Goal: Find specific page/section: Find specific page/section

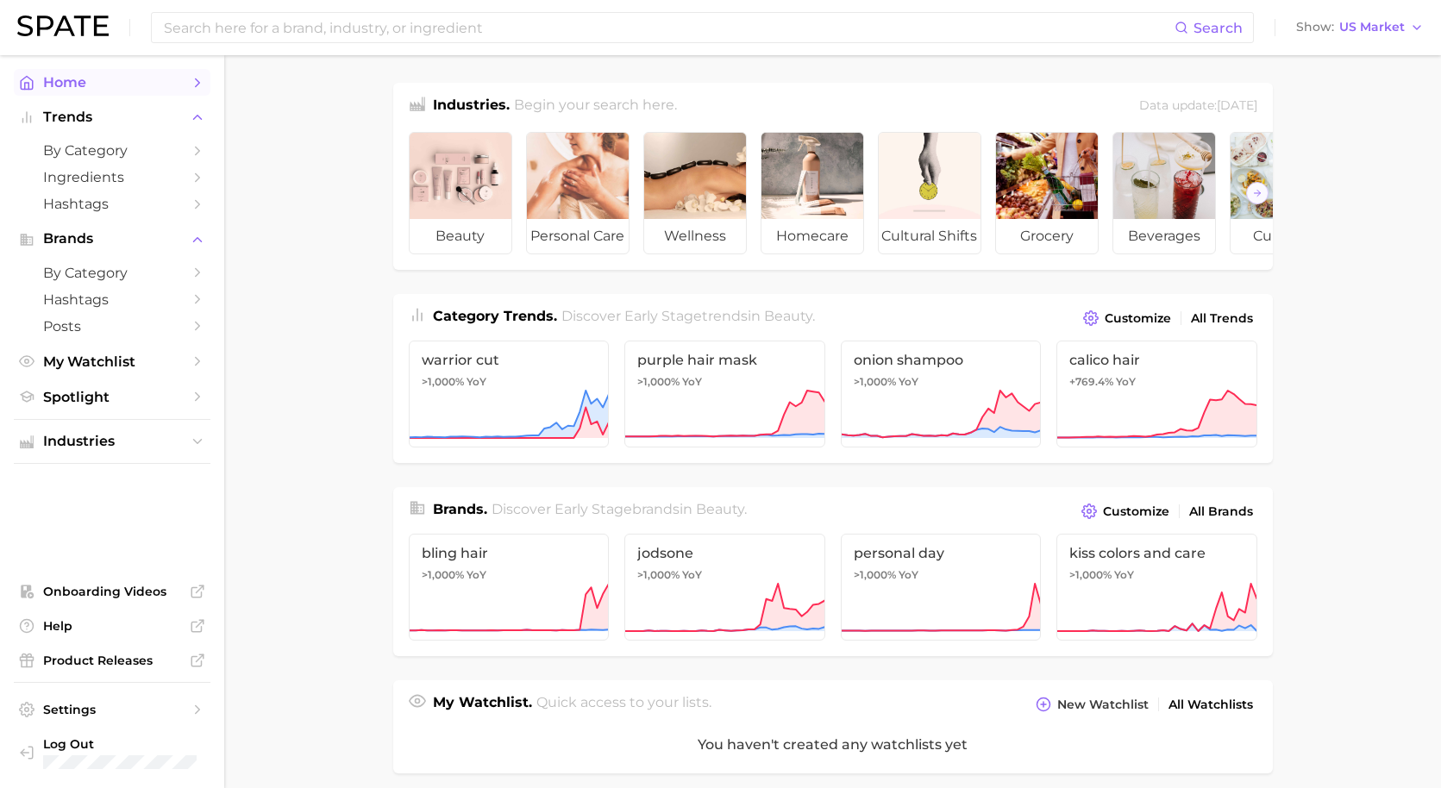
click at [199, 83] on polyline "Sidebar" at bounding box center [198, 82] width 4 height 8
click at [197, 390] on icon "Sidebar" at bounding box center [198, 397] width 16 height 16
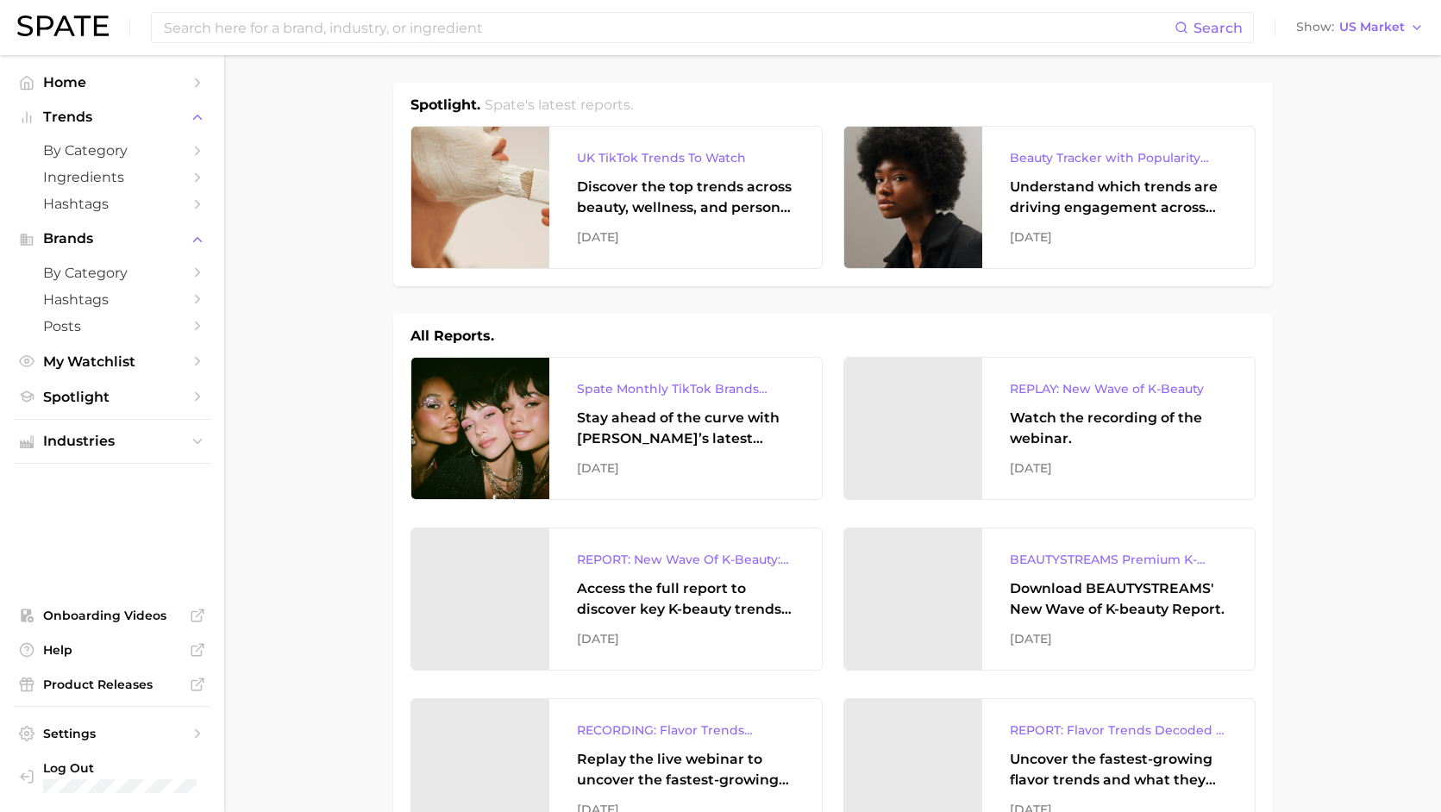
click at [58, 7] on div "Search Show US Market" at bounding box center [720, 27] width 1406 height 55
click at [59, 21] on img at bounding box center [62, 26] width 91 height 21
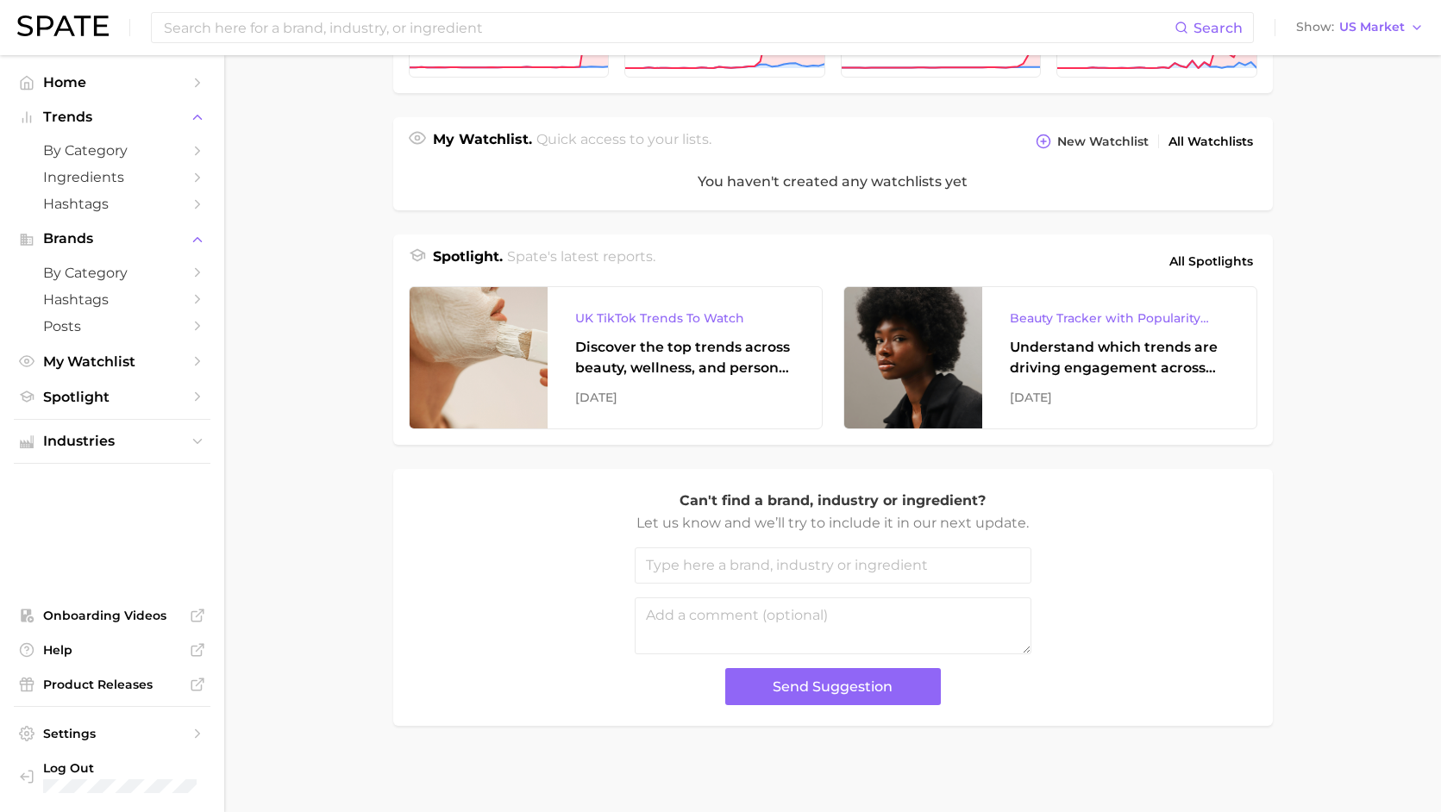
scroll to position [561, 0]
click at [84, 690] on span "Product Releases" at bounding box center [112, 685] width 138 height 16
